Goal: Information Seeking & Learning: Learn about a topic

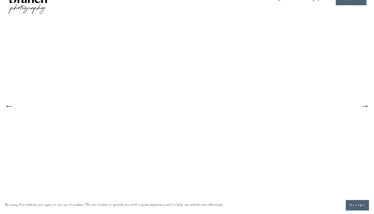
scroll to position [23, 0]
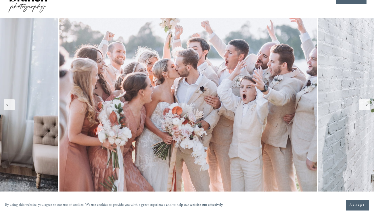
click at [363, 104] on icon "Next Slide" at bounding box center [365, 105] width 7 height 7
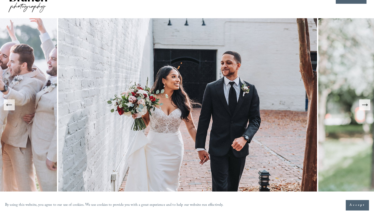
click at [362, 105] on icon "Next Slide" at bounding box center [365, 105] width 7 height 7
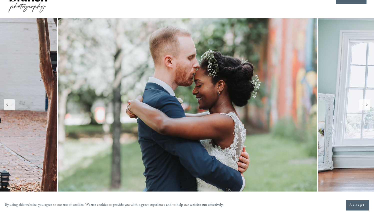
click at [362, 105] on icon "Next Slide" at bounding box center [365, 105] width 7 height 7
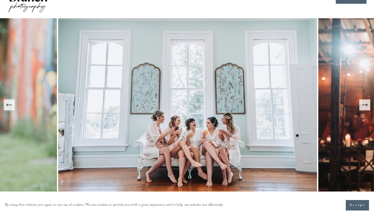
click at [362, 105] on icon "Next Slide" at bounding box center [365, 105] width 7 height 7
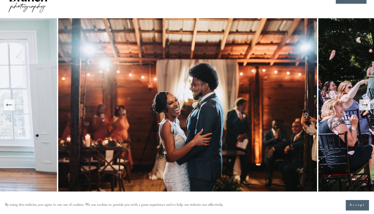
click at [362, 105] on icon "Next Slide" at bounding box center [365, 105] width 7 height 7
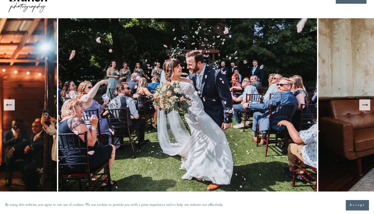
click at [362, 105] on icon "Next Slide" at bounding box center [365, 105] width 7 height 7
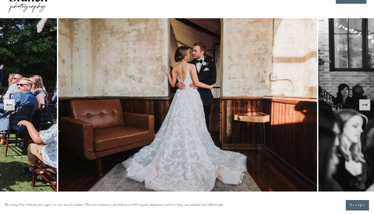
click at [362, 105] on icon "Next Slide" at bounding box center [365, 105] width 7 height 7
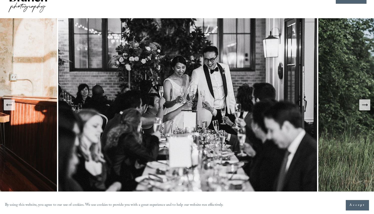
click at [362, 105] on icon "Next Slide" at bounding box center [365, 105] width 7 height 7
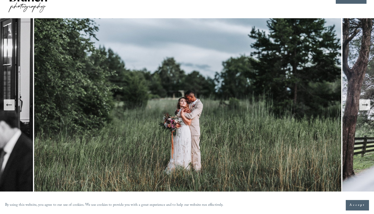
click at [362, 105] on icon "Next Slide" at bounding box center [365, 105] width 7 height 7
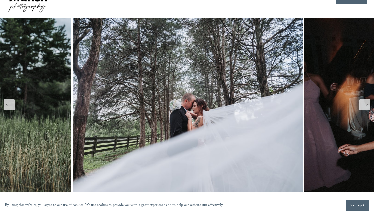
click at [362, 105] on icon "Next Slide" at bounding box center [365, 105] width 7 height 7
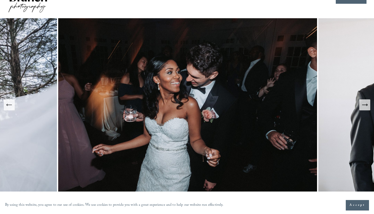
click at [362, 105] on icon "Next Slide" at bounding box center [365, 105] width 7 height 7
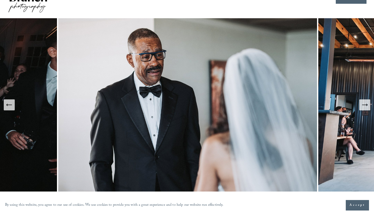
click at [362, 105] on icon "Next Slide" at bounding box center [365, 105] width 7 height 7
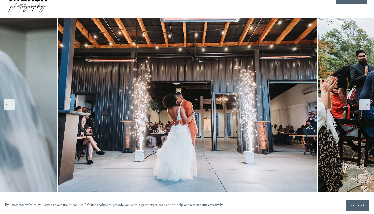
click at [10, 103] on icon "Previous Slide" at bounding box center [9, 105] width 7 height 7
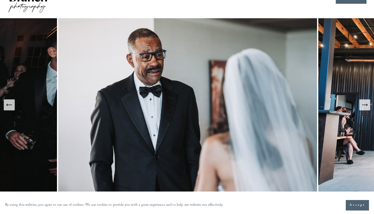
click at [368, 110] on button "Next Slide" at bounding box center [365, 105] width 11 height 11
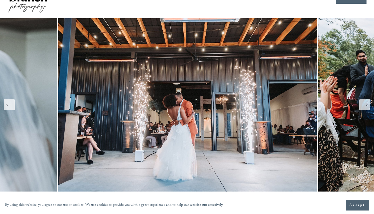
click at [367, 109] on button "Next Slide" at bounding box center [365, 105] width 11 height 11
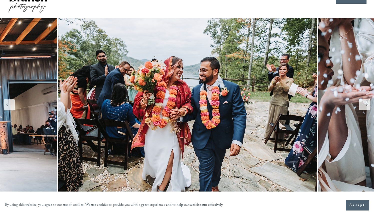
click at [367, 109] on button "Next Slide" at bounding box center [365, 105] width 11 height 11
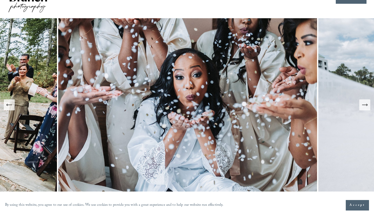
click at [367, 109] on button "Next Slide" at bounding box center [365, 105] width 11 height 11
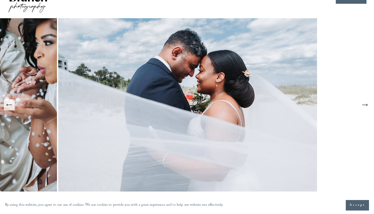
click at [367, 109] on button "Next Slide" at bounding box center [365, 105] width 11 height 11
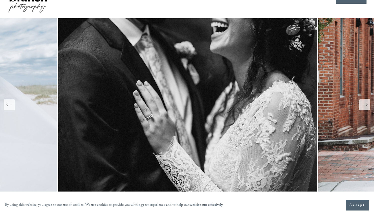
click at [367, 109] on button "Next Slide" at bounding box center [365, 105] width 11 height 11
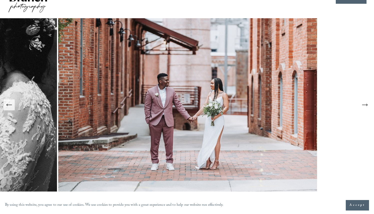
click at [367, 109] on button "Next Slide" at bounding box center [365, 105] width 11 height 11
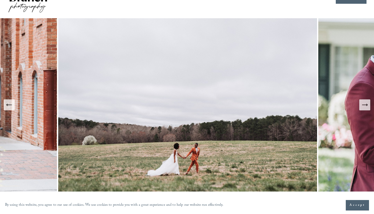
click at [367, 107] on icon "Next Slide" at bounding box center [365, 105] width 7 height 7
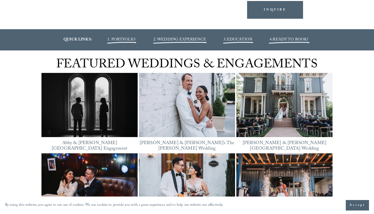
scroll to position [607, 0]
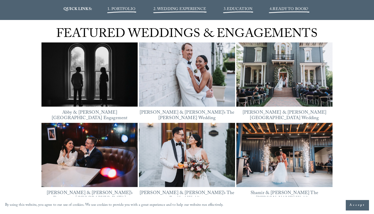
click at [130, 9] on span "1. PORTFOLIO" at bounding box center [122, 9] width 28 height 7
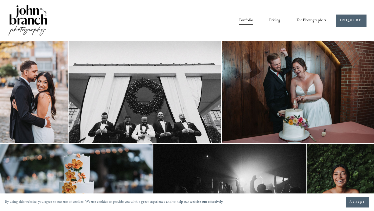
click at [319, 78] on img at bounding box center [298, 92] width 153 height 102
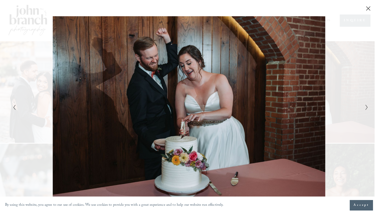
click at [367, 109] on icon "Next Slide" at bounding box center [366, 108] width 3 height 6
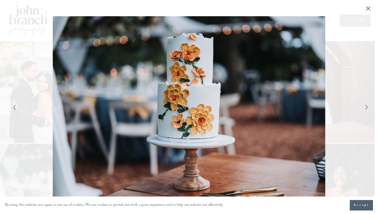
click at [367, 109] on icon "Next Slide" at bounding box center [366, 108] width 3 height 6
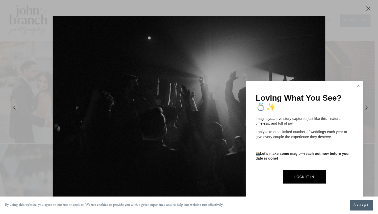
click at [357, 86] on link "Close" at bounding box center [359, 86] width 8 height 8
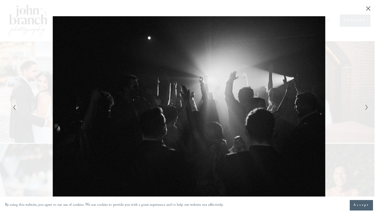
click at [365, 109] on icon "Next Slide" at bounding box center [366, 108] width 3 height 6
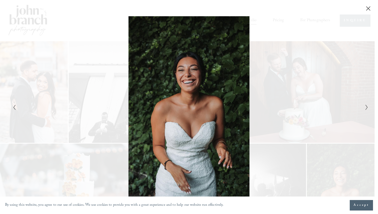
click at [365, 108] on icon "Next Slide" at bounding box center [366, 108] width 3 height 6
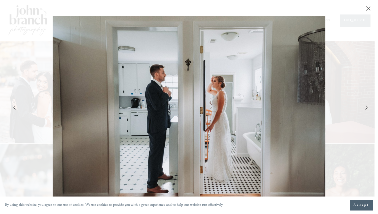
click at [365, 108] on icon "Next Slide" at bounding box center [366, 108] width 3 height 6
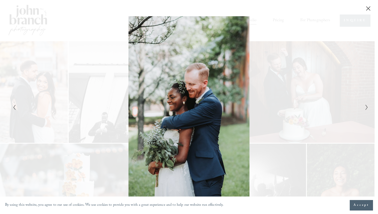
click at [365, 108] on icon "Next Slide" at bounding box center [366, 108] width 3 height 6
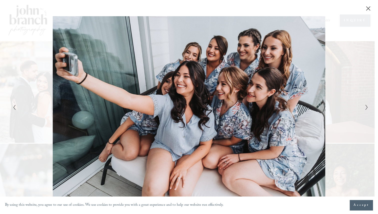
click at [366, 107] on icon "Next Slide" at bounding box center [366, 108] width 3 height 6
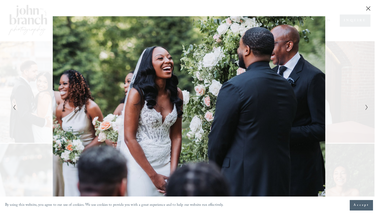
click at [366, 107] on icon "Next Slide" at bounding box center [366, 108] width 3 height 6
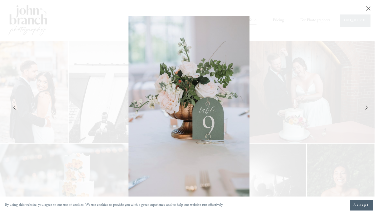
click at [366, 107] on icon "Next Slide" at bounding box center [366, 108] width 3 height 6
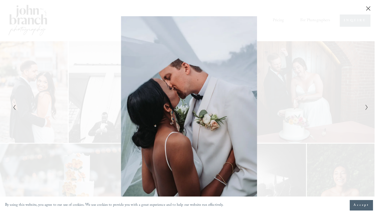
click at [366, 108] on icon "Next Slide" at bounding box center [366, 108] width 3 height 6
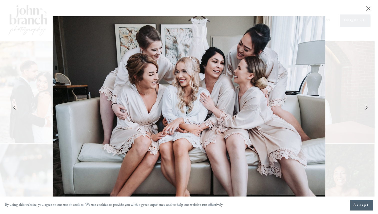
click at [366, 108] on icon "Next Slide" at bounding box center [366, 108] width 3 height 6
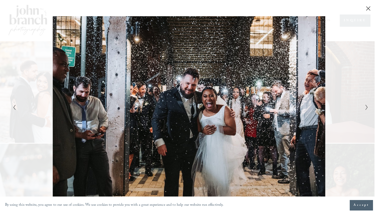
click at [366, 108] on icon "Next Slide" at bounding box center [366, 108] width 3 height 6
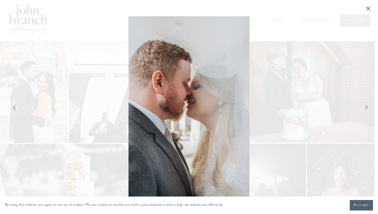
click at [366, 108] on icon "Next Slide" at bounding box center [366, 108] width 3 height 6
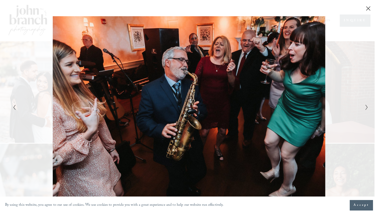
click at [366, 108] on icon "Next Slide" at bounding box center [366, 108] width 3 height 6
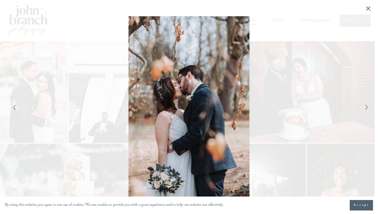
click at [366, 108] on icon "Next Slide" at bounding box center [366, 108] width 3 height 6
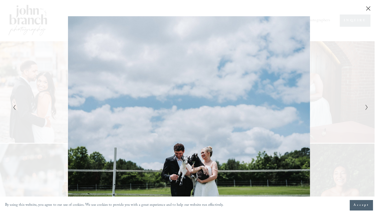
click at [366, 108] on icon "Next Slide" at bounding box center [366, 108] width 3 height 6
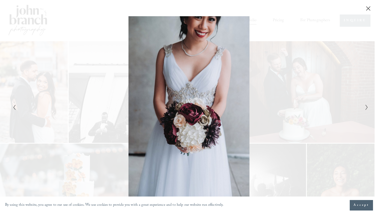
click at [366, 108] on icon "Next Slide" at bounding box center [366, 108] width 3 height 6
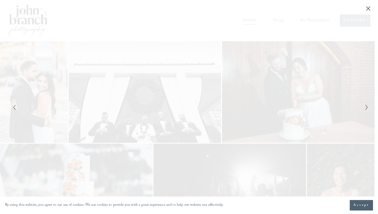
click at [366, 108] on icon "Next Slide" at bounding box center [366, 108] width 3 height 6
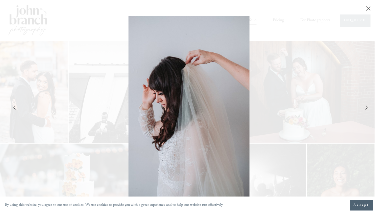
click at [366, 108] on icon "Next Slide" at bounding box center [366, 108] width 3 height 6
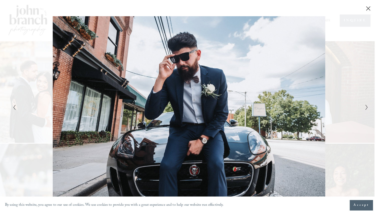
click at [366, 108] on icon "Next Slide" at bounding box center [366, 108] width 3 height 6
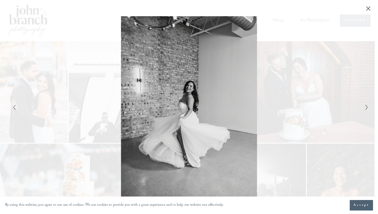
click at [366, 108] on icon "Next Slide" at bounding box center [366, 108] width 3 height 6
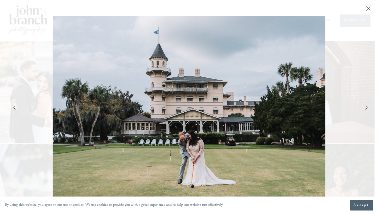
click at [366, 108] on icon "Next Slide" at bounding box center [366, 108] width 3 height 6
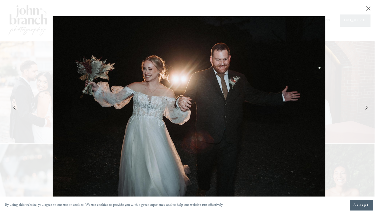
click at [17, 107] on div "Gallery" at bounding box center [100, 107] width 178 height 182
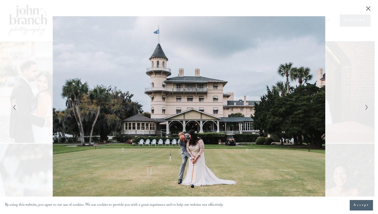
click at [366, 108] on icon "Next Slide" at bounding box center [366, 108] width 3 height 6
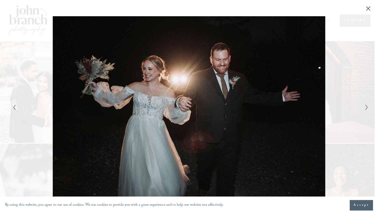
click at [366, 108] on icon "Next Slide" at bounding box center [366, 108] width 3 height 6
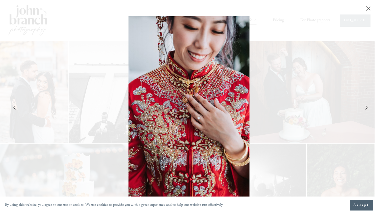
click at [366, 108] on icon "Next Slide" at bounding box center [366, 108] width 3 height 6
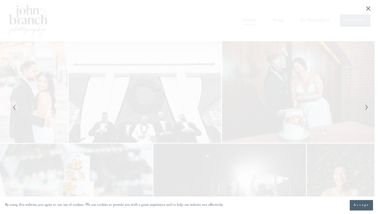
click at [366, 108] on icon "Next Slide" at bounding box center [366, 108] width 3 height 6
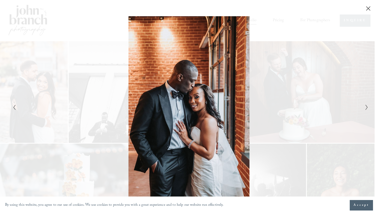
click at [366, 108] on icon "Next Slide" at bounding box center [366, 108] width 3 height 6
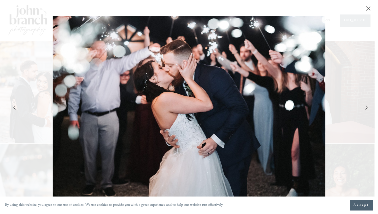
click at [13, 110] on icon "Previous Slide" at bounding box center [14, 108] width 3 height 6
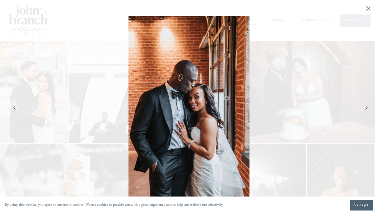
click at [365, 108] on icon "Next Slide" at bounding box center [366, 108] width 3 height 6
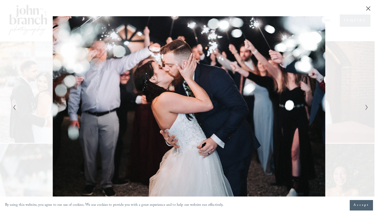
click at [365, 108] on button "Next Slide" at bounding box center [365, 107] width 3 height 6
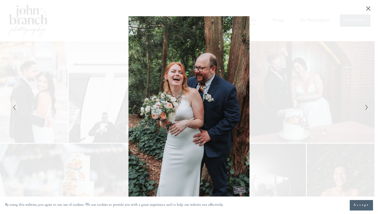
click at [365, 108] on icon "Next Slide" at bounding box center [366, 108] width 3 height 6
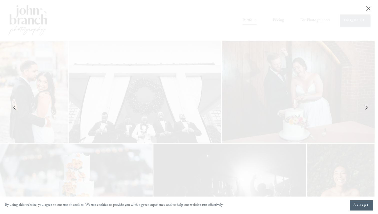
click at [365, 108] on icon "Next Slide" at bounding box center [366, 108] width 3 height 6
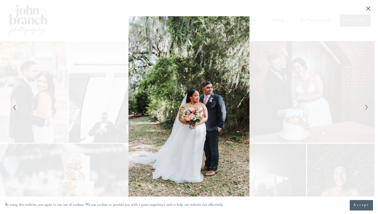
click at [365, 108] on icon "Next Slide" at bounding box center [366, 108] width 3 height 6
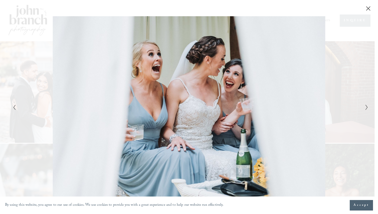
click at [365, 108] on icon "Next Slide" at bounding box center [366, 108] width 3 height 6
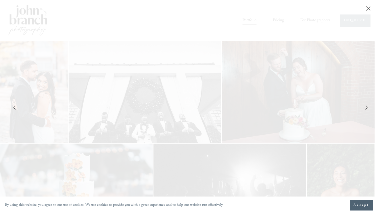
click at [365, 108] on icon "Next Slide" at bounding box center [366, 108] width 3 height 6
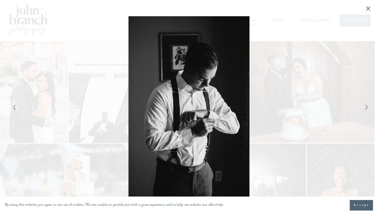
click at [365, 108] on icon "Next Slide" at bounding box center [366, 108] width 3 height 6
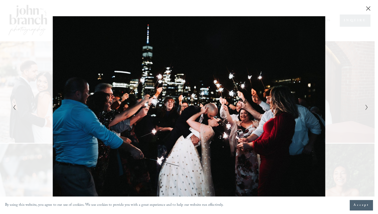
click at [365, 108] on icon "Next Slide" at bounding box center [366, 108] width 3 height 6
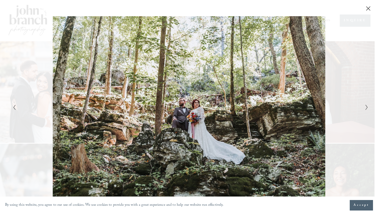
click at [365, 108] on icon "Next Slide" at bounding box center [366, 108] width 3 height 6
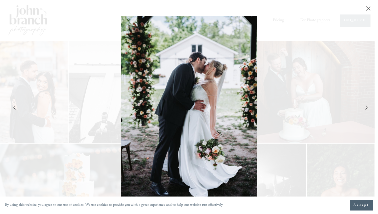
click at [365, 108] on icon "Next Slide" at bounding box center [366, 108] width 3 height 6
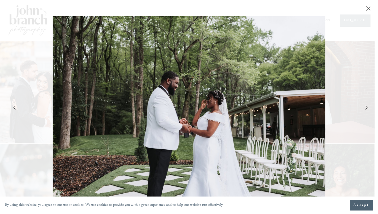
click at [365, 108] on icon "Next Slide" at bounding box center [366, 108] width 3 height 6
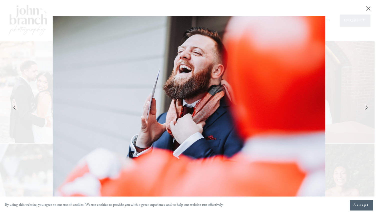
click at [365, 108] on icon "Next Slide" at bounding box center [366, 108] width 3 height 6
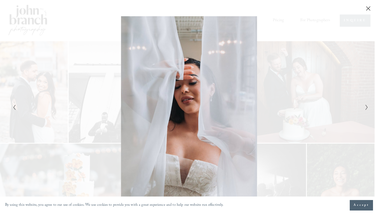
click at [365, 108] on icon "Next Slide" at bounding box center [366, 108] width 3 height 6
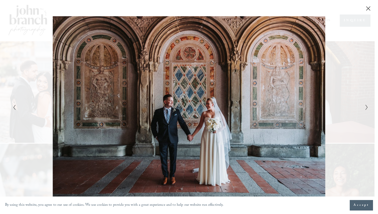
click at [365, 108] on icon "Next Slide" at bounding box center [366, 108] width 3 height 6
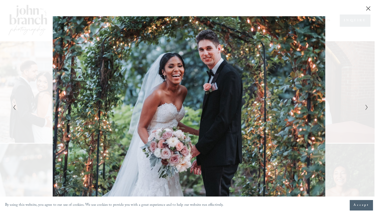
click at [365, 108] on icon "Next Slide" at bounding box center [366, 108] width 3 height 6
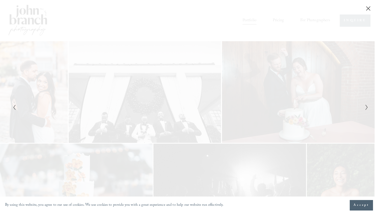
click at [365, 108] on icon "Next Slide" at bounding box center [366, 108] width 3 height 6
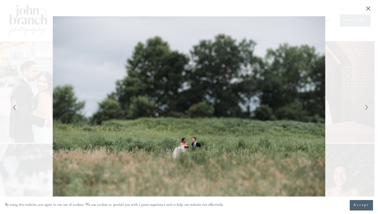
click at [365, 108] on icon "Next Slide" at bounding box center [366, 108] width 3 height 6
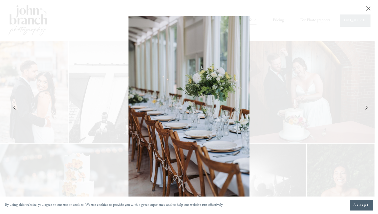
click at [364, 108] on button "Next Slide" at bounding box center [365, 107] width 3 height 6
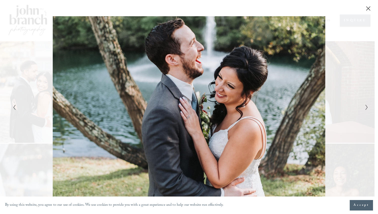
click at [364, 108] on button "Next Slide" at bounding box center [365, 107] width 3 height 6
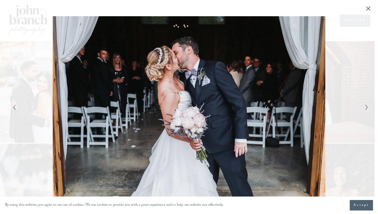
click at [364, 108] on button "Next Slide" at bounding box center [365, 107] width 3 height 6
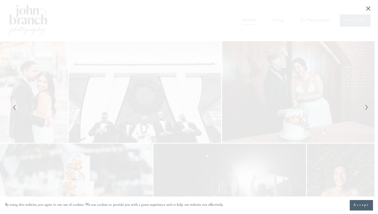
click at [364, 108] on button "Next Slide" at bounding box center [365, 107] width 3 height 6
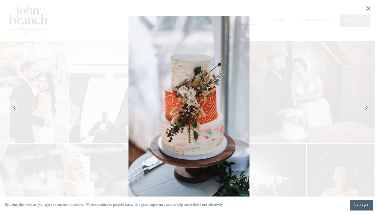
click at [364, 108] on button "Next Slide" at bounding box center [365, 107] width 3 height 6
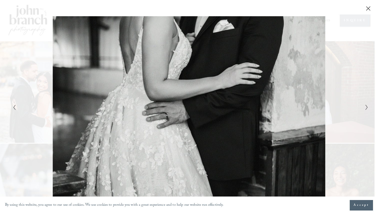
click at [364, 108] on button "Next Slide" at bounding box center [365, 107] width 3 height 6
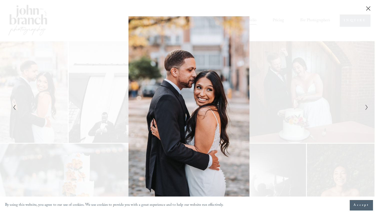
click at [364, 108] on button "Next Slide" at bounding box center [365, 107] width 3 height 6
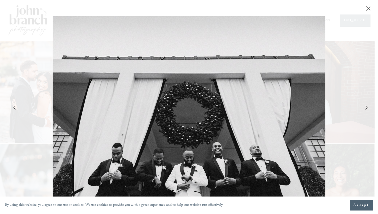
click at [364, 108] on button "Next Slide" at bounding box center [365, 107] width 3 height 6
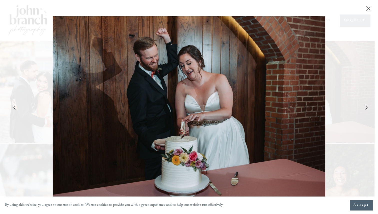
click at [367, 8] on icon "Close" at bounding box center [368, 9] width 4 height 4
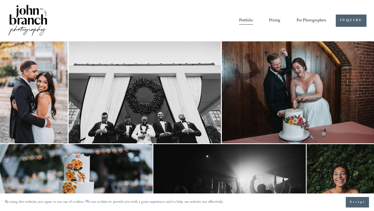
click at [35, 21] on img at bounding box center [28, 21] width 41 height 34
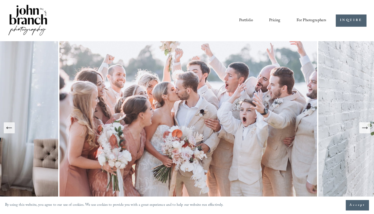
click at [249, 21] on link "Portfolio" at bounding box center [246, 20] width 14 height 9
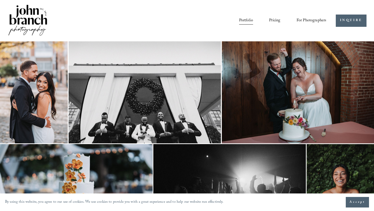
click at [272, 18] on link "Pricing" at bounding box center [274, 20] width 11 height 9
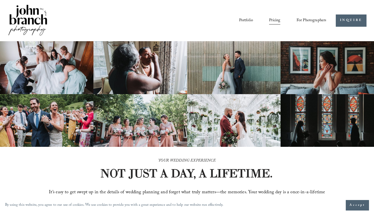
click at [336, 64] on img at bounding box center [328, 67] width 94 height 53
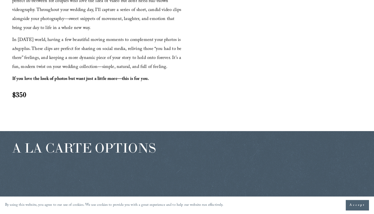
scroll to position [520, 0]
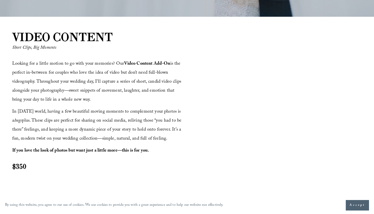
click at [285, 111] on div at bounding box center [276, 109] width 174 height 98
click at [286, 109] on div at bounding box center [276, 109] width 174 height 98
click at [285, 110] on div at bounding box center [276, 109] width 174 height 98
click at [306, 112] on div at bounding box center [276, 109] width 174 height 98
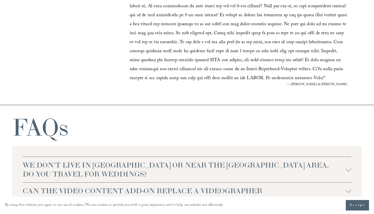
scroll to position [869, 0]
